Goal: Find specific page/section: Find specific page/section

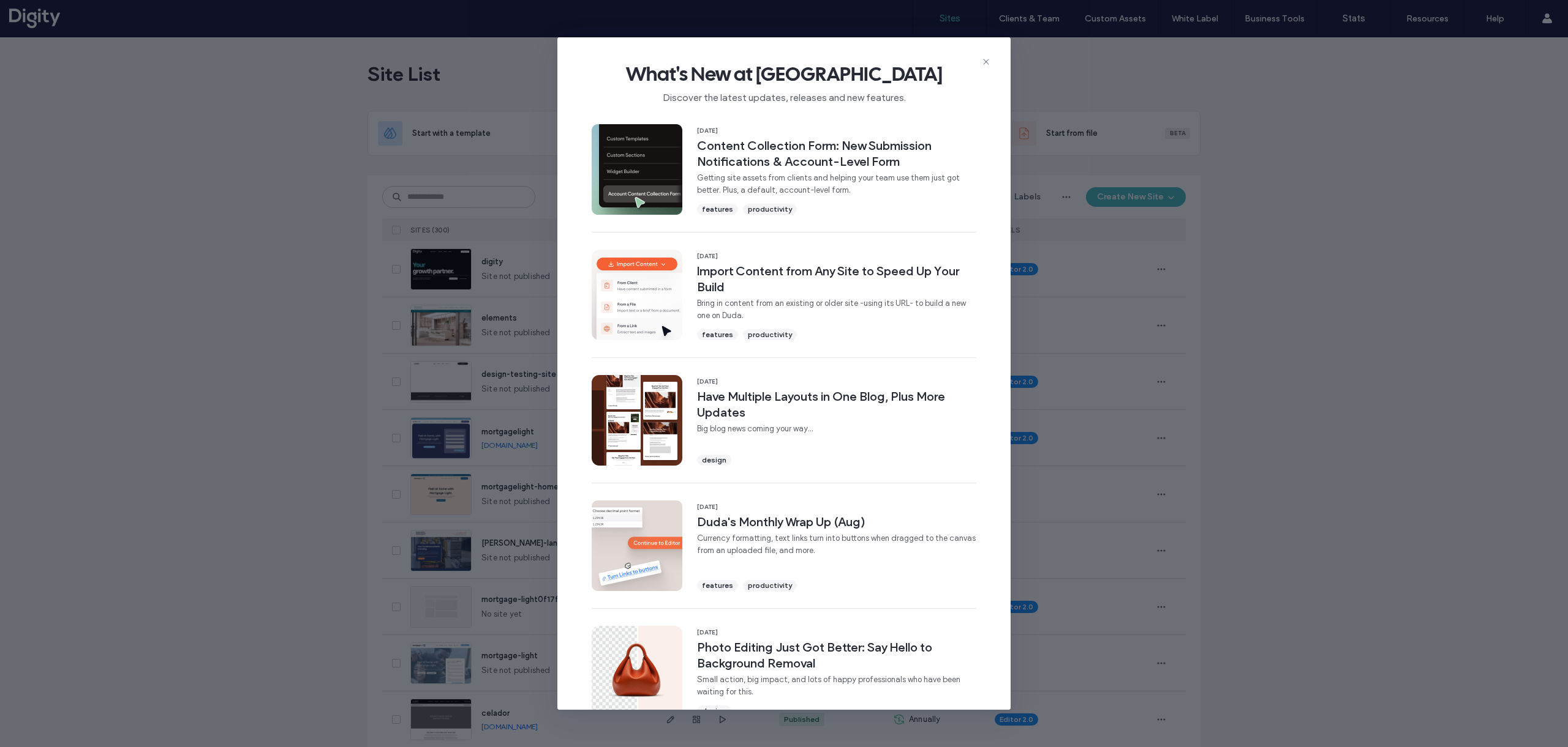
click at [933, 608] on hr at bounding box center [784, 608] width 385 height 1
click at [990, 58] on icon at bounding box center [986, 61] width 10 height 10
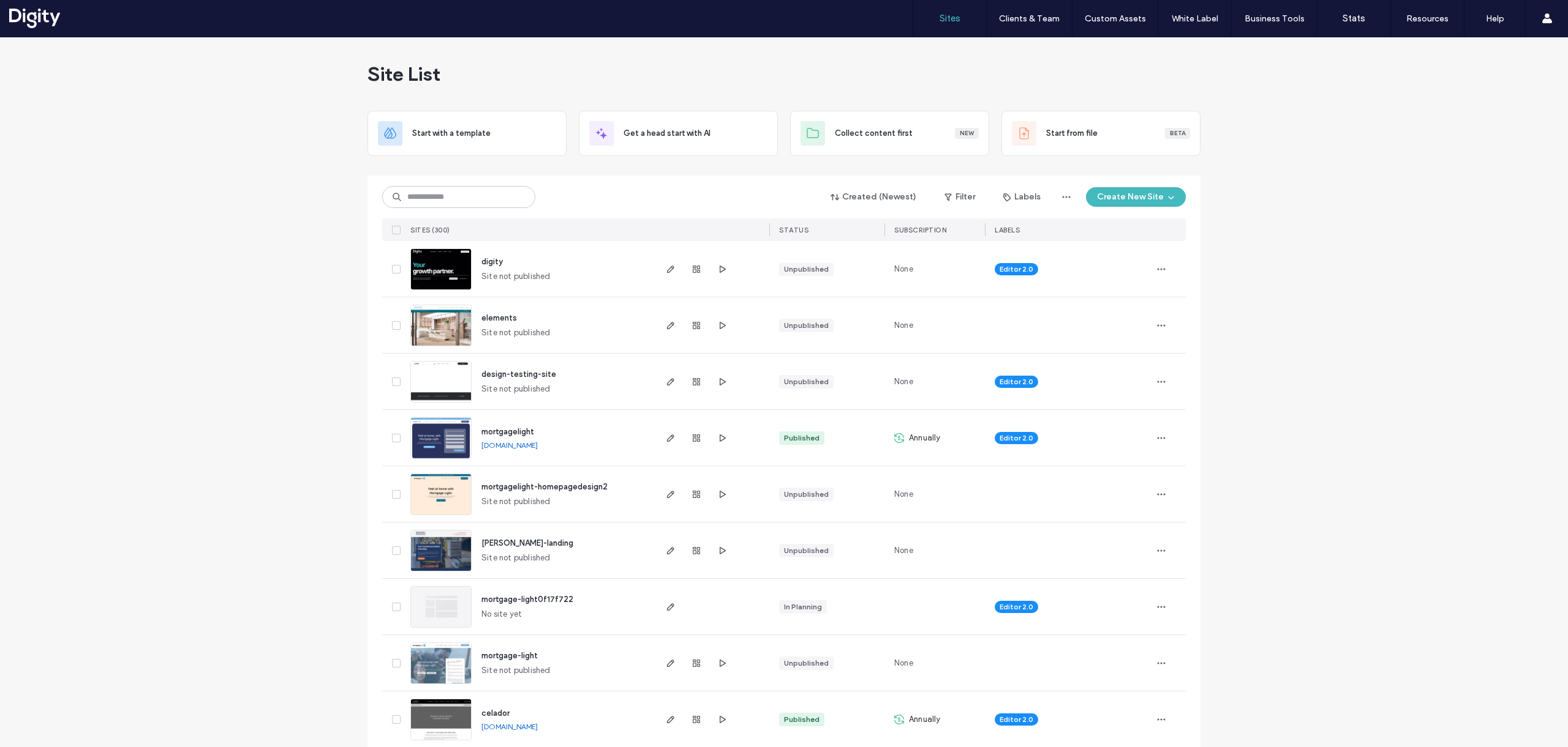
click at [490, 263] on span "digity" at bounding box center [491, 261] width 21 height 9
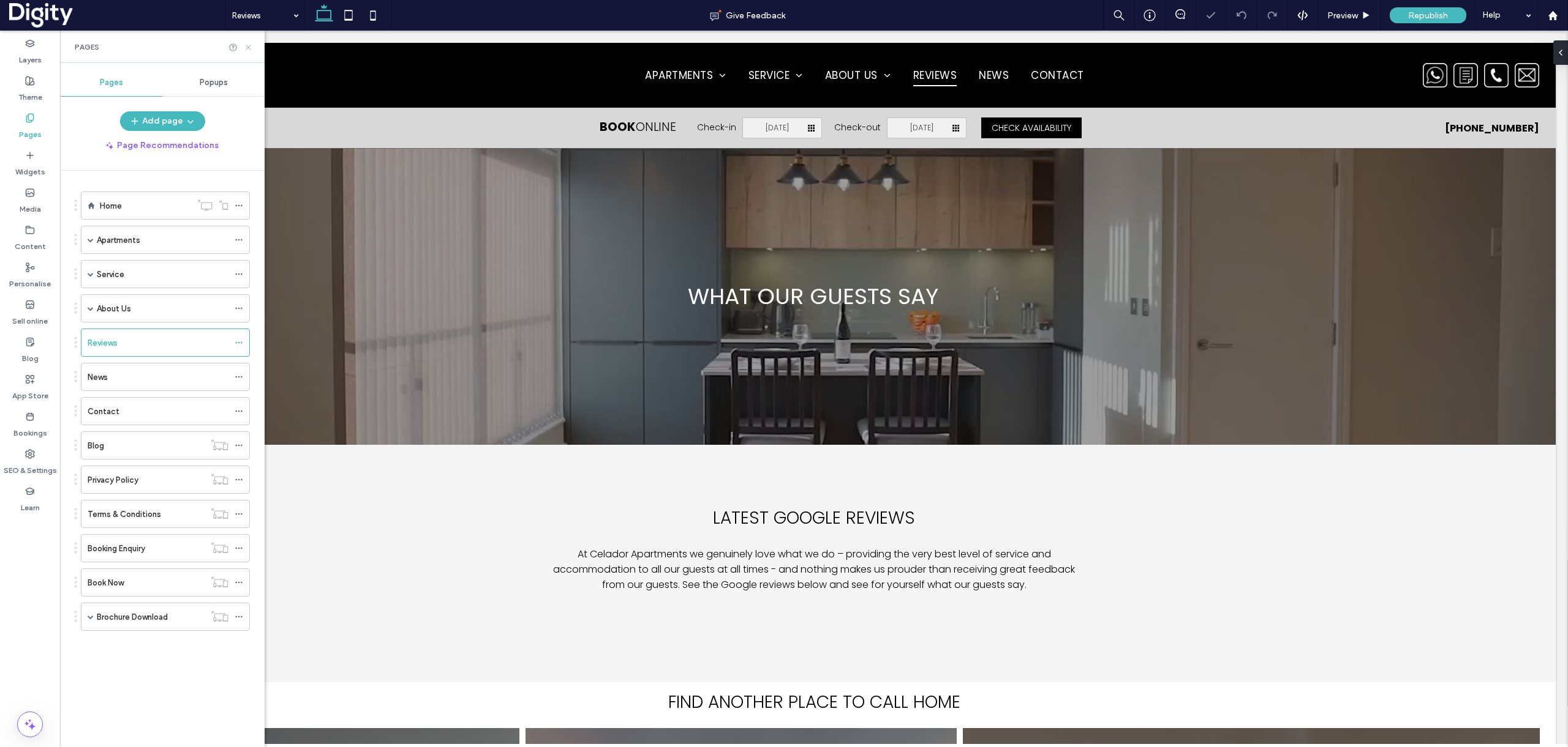
click at [249, 46] on use at bounding box center [248, 46] width 5 height 5
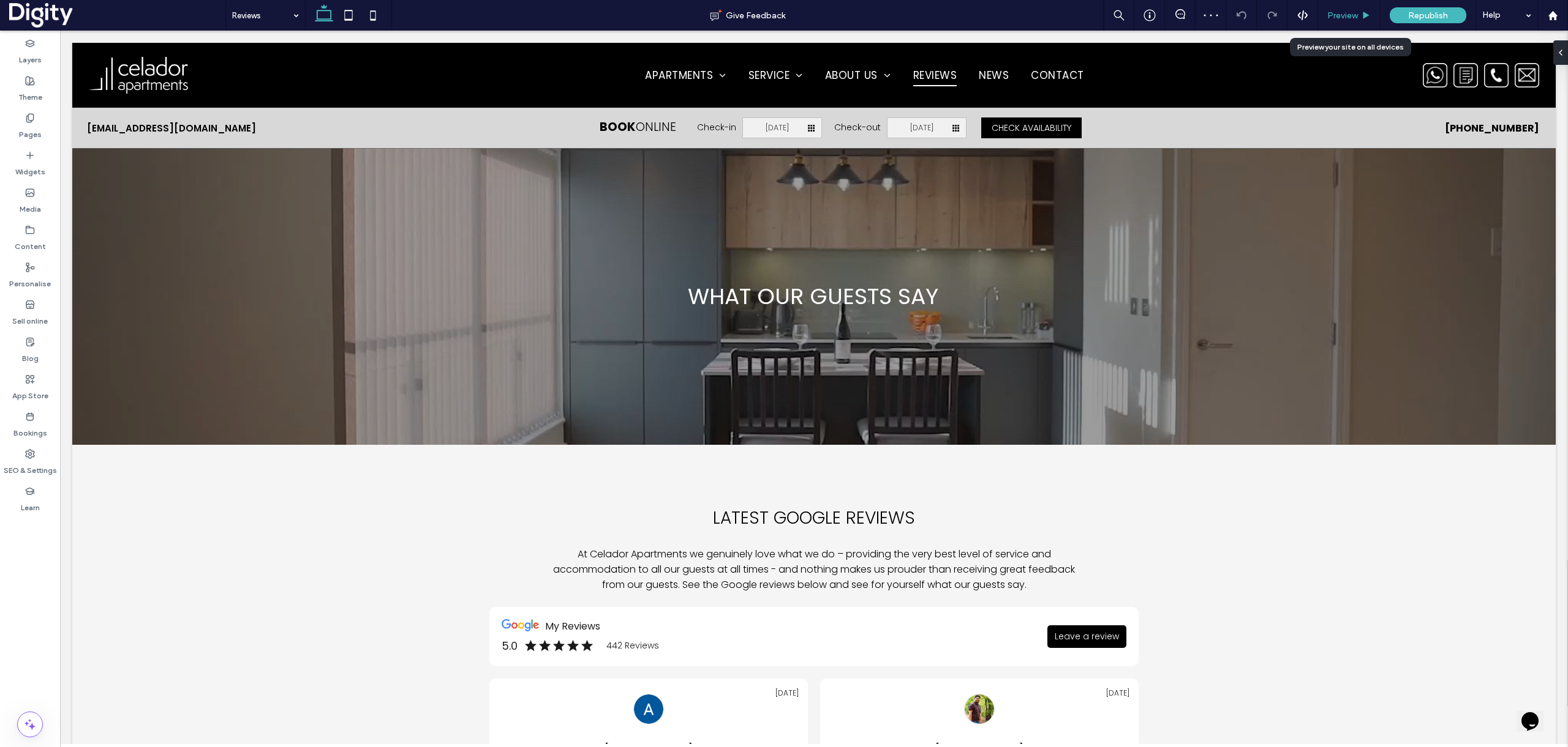
click at [1354, 12] on span "Preview" at bounding box center [1342, 15] width 31 height 10
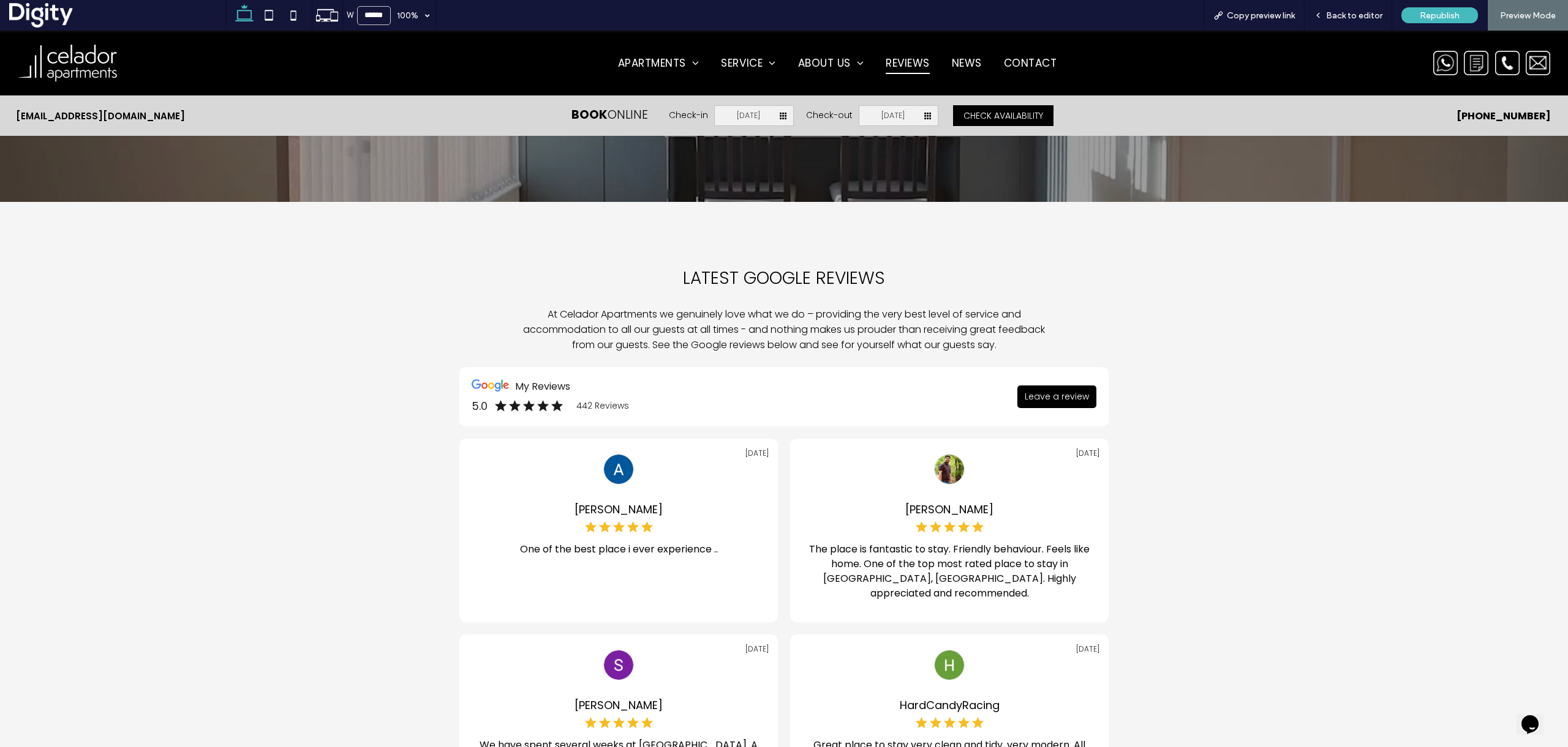
scroll to position [215, 0]
